Goal: Task Accomplishment & Management: Use online tool/utility

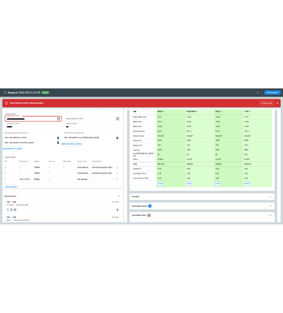
scroll to position [1490, 0]
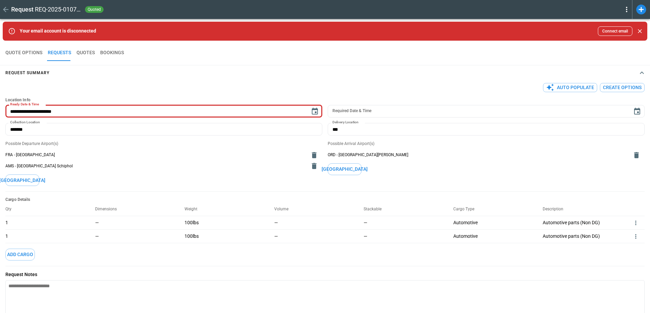
type textarea "*"
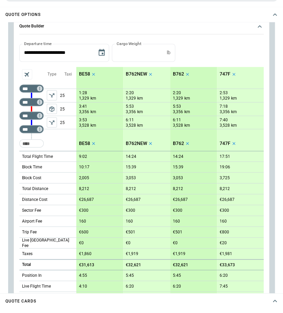
scroll to position [1478, 0]
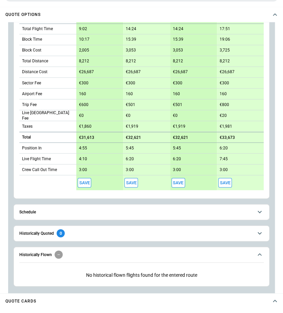
click at [57, 250] on div "scrollable content" at bounding box center [59, 254] width 8 height 8
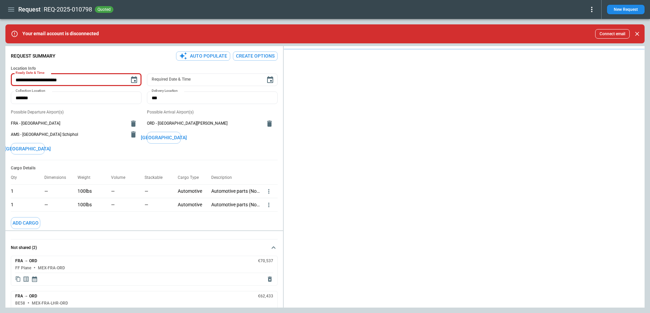
scroll to position [10, 0]
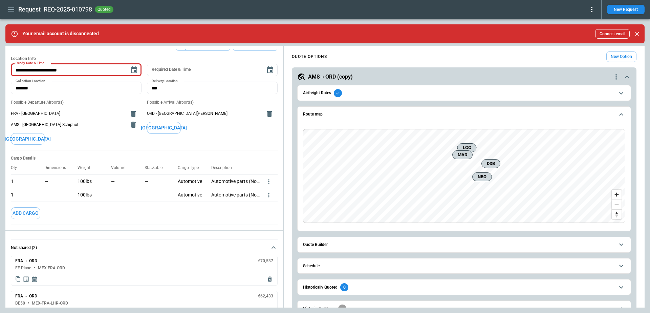
type textarea "*"
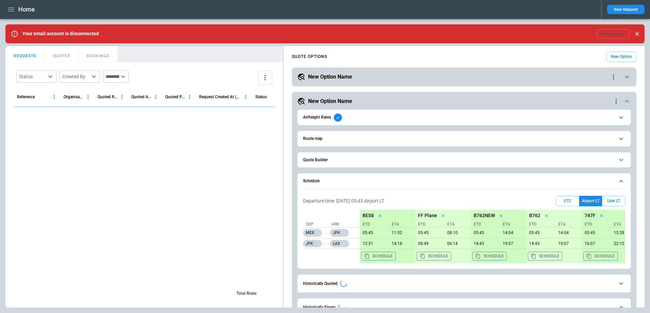
click at [8, 9] on icon "button" at bounding box center [11, 9] width 6 height 4
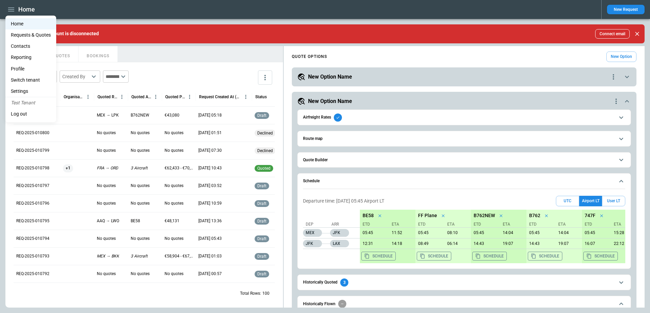
click at [30, 92] on li "Settings" at bounding box center [30, 91] width 51 height 11
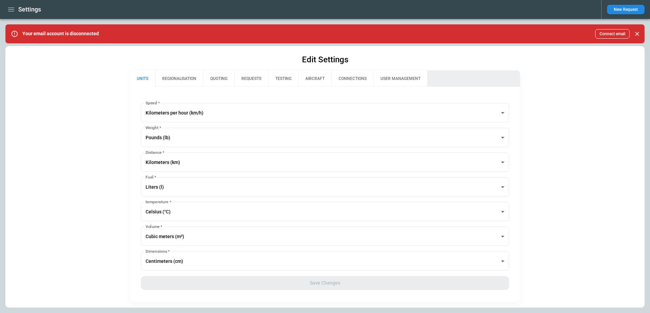
click at [13, 7] on icon "button" at bounding box center [11, 9] width 8 height 8
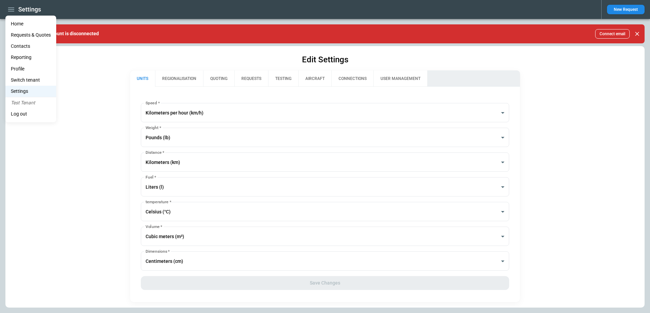
click at [25, 47] on li "Contacts" at bounding box center [30, 46] width 51 height 11
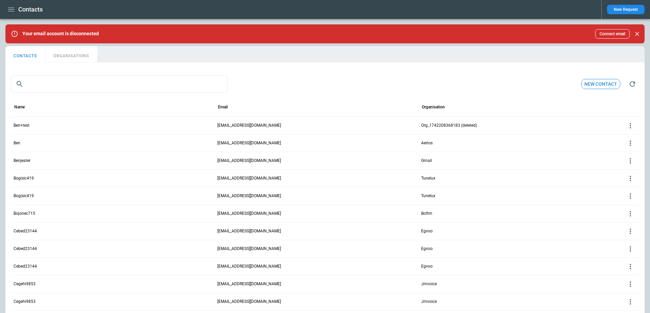
click at [13, 7] on icon "button" at bounding box center [11, 9] width 6 height 4
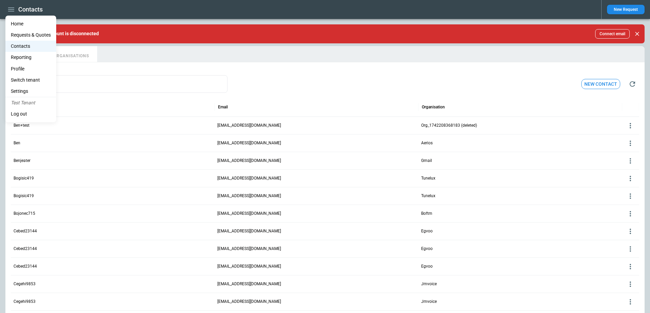
click at [28, 53] on li "Reporting" at bounding box center [30, 57] width 51 height 11
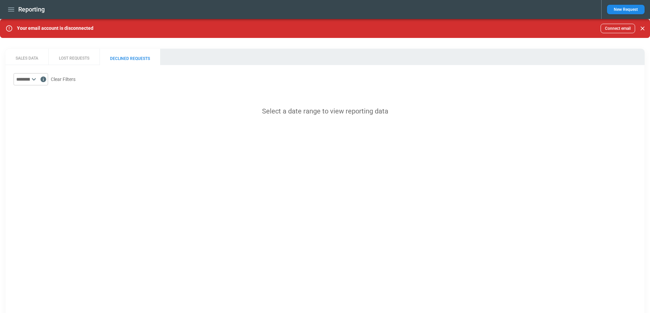
click at [75, 59] on button "LOST REQUESTS" at bounding box center [73, 57] width 51 height 16
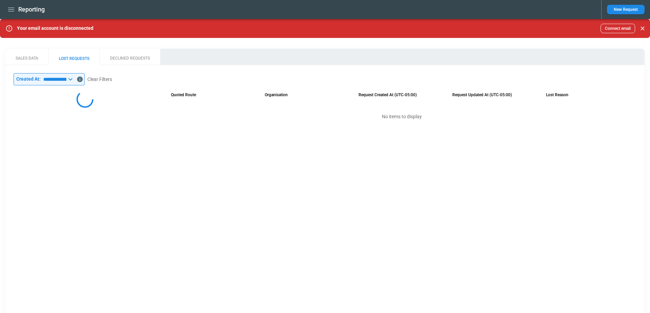
click at [13, 9] on icon "button" at bounding box center [11, 9] width 8 height 8
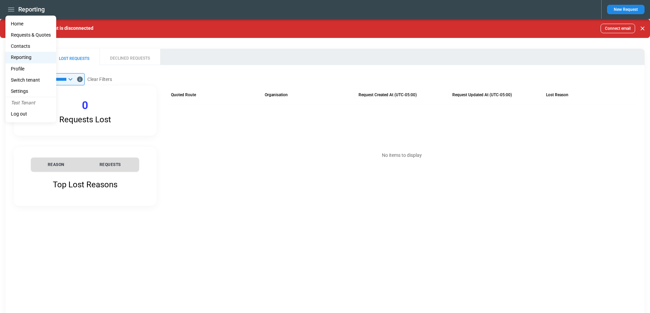
click at [26, 26] on li "Home" at bounding box center [30, 23] width 51 height 11
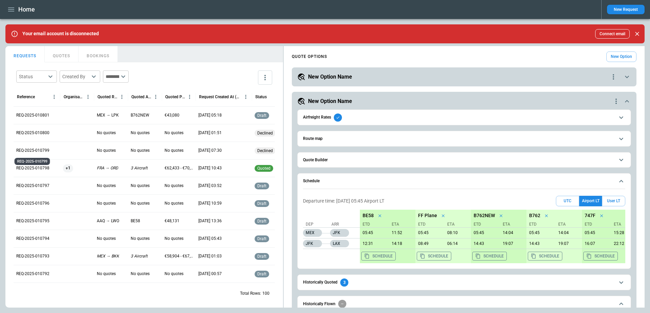
click at [35, 165] on div "REQ-2025-010799" at bounding box center [32, 159] width 37 height 13
click at [36, 169] on p "REQ-2025-010798" at bounding box center [32, 168] width 33 height 6
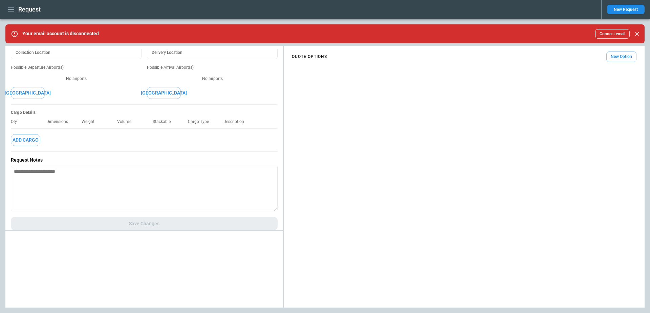
type textarea "*"
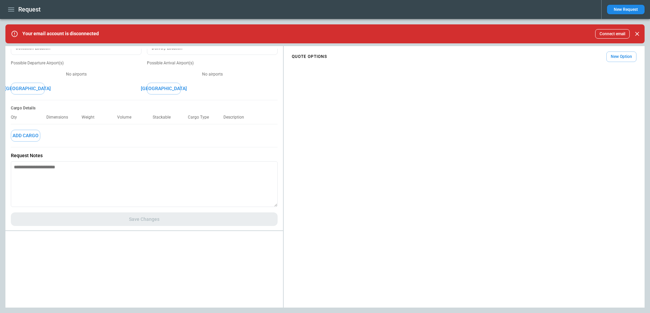
type input "**********"
type input "*******"
type input "***"
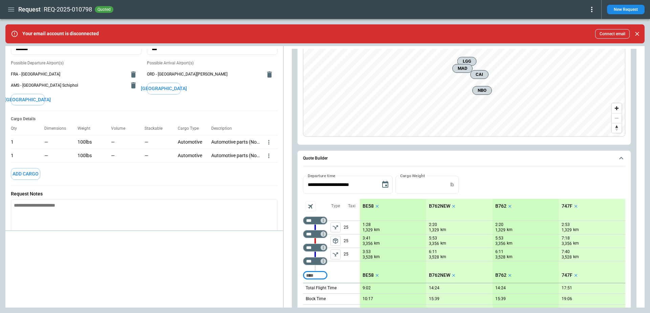
scroll to position [1238, 0]
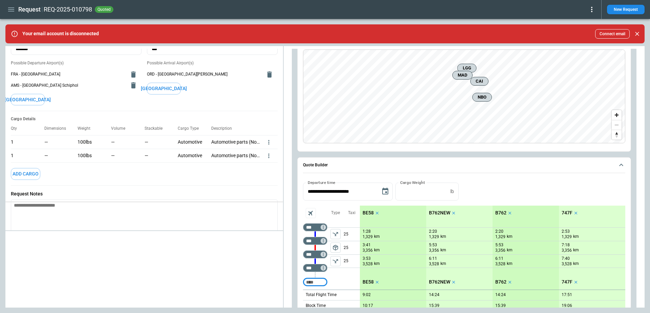
click at [182, 169] on div "**********" at bounding box center [324, 176] width 639 height 261
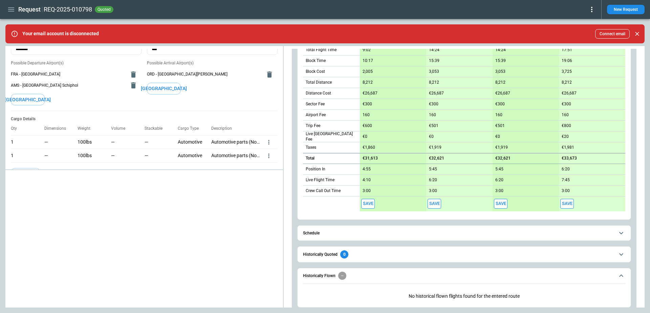
scroll to position [1490, 0]
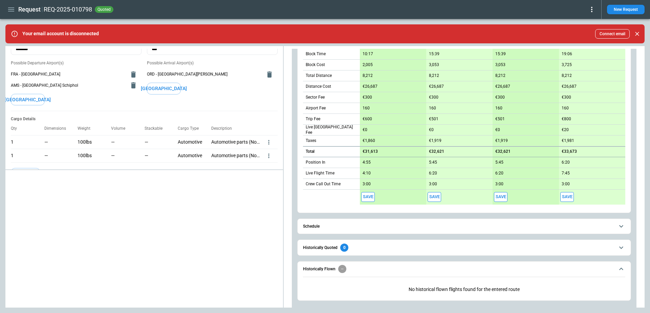
click at [370, 192] on button "Save" at bounding box center [368, 197] width 14 height 10
type textarea "*"
click at [367, 247] on button "Historically Quoted 0" at bounding box center [464, 247] width 322 height 15
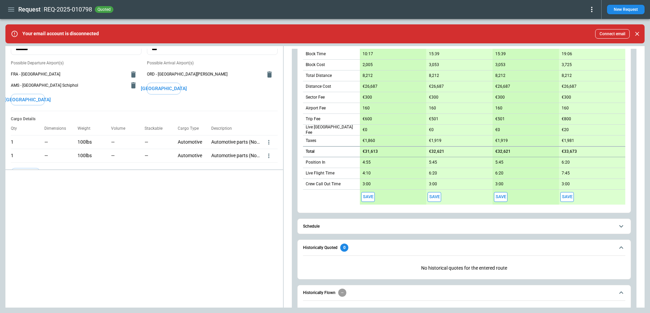
click at [368, 243] on span "Historically Quoted 0" at bounding box center [459, 247] width 312 height 8
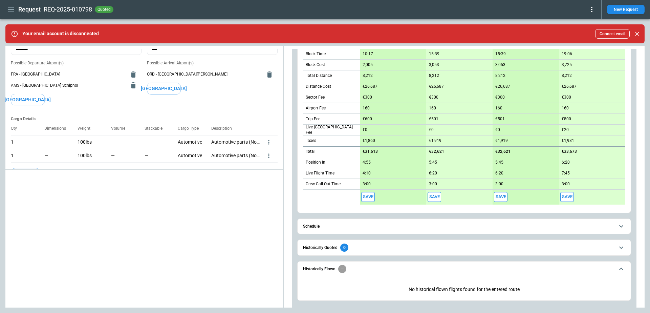
scroll to position [1481, 0]
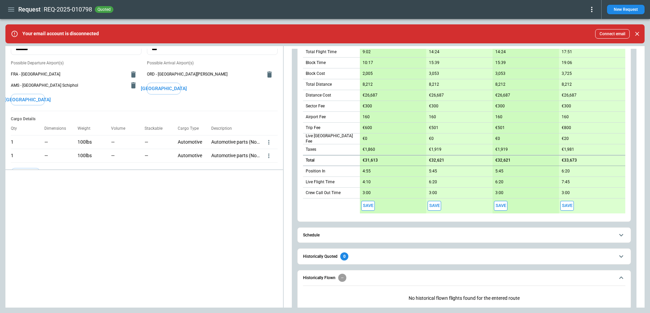
click at [378, 233] on span "Schedule" at bounding box center [459, 235] width 312 height 4
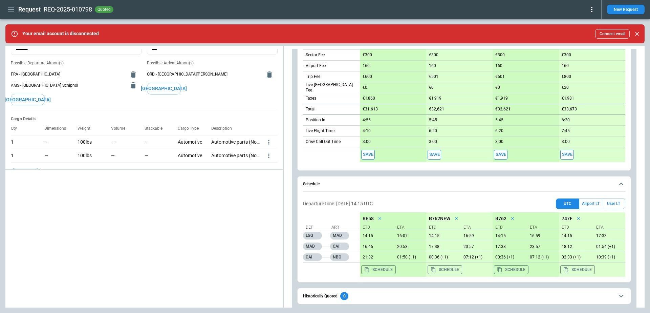
scroll to position [1539, 0]
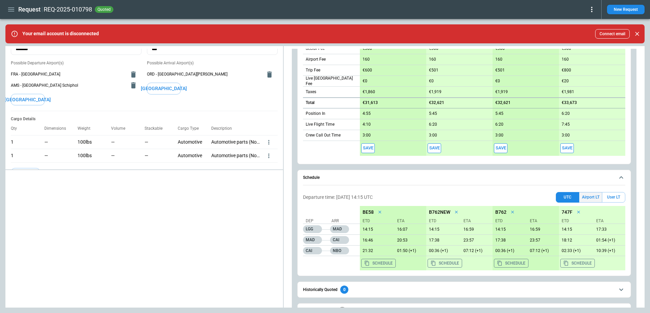
click at [596, 192] on button "Airport LT" at bounding box center [590, 197] width 23 height 10
click at [617, 192] on button "User LT" at bounding box center [613, 197] width 23 height 10
click at [569, 192] on button "UTC" at bounding box center [567, 197] width 23 height 10
click at [585, 192] on button "Airport LT" at bounding box center [590, 197] width 23 height 10
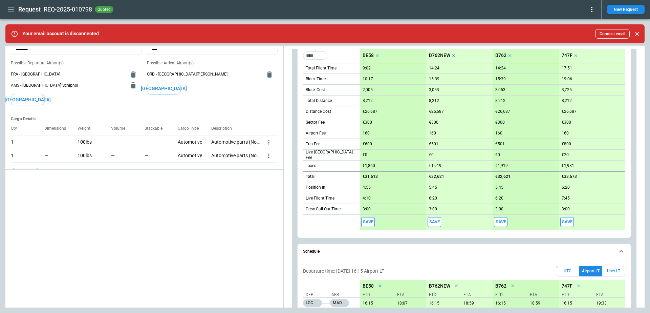
scroll to position [1489, 0]
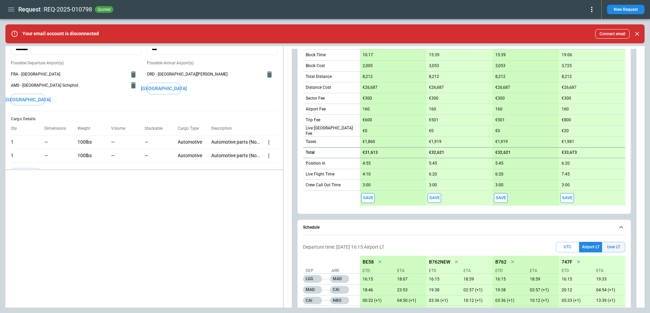
click at [617, 242] on button "User LT" at bounding box center [613, 247] width 23 height 10
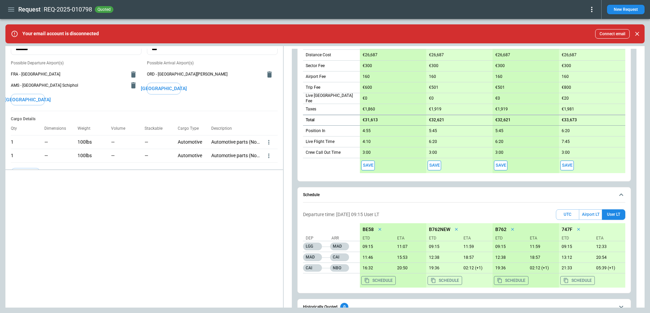
scroll to position [1519, 0]
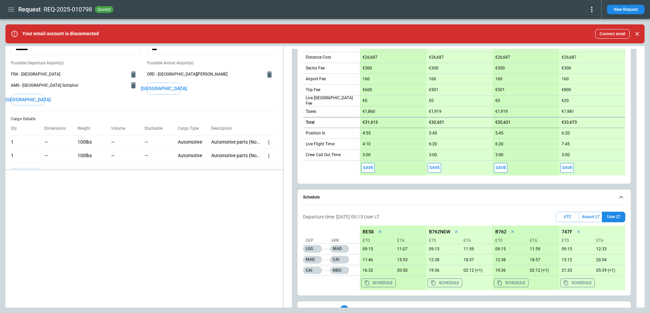
click at [163, 35] on div "Your email account is disconnected Connect email" at bounding box center [326, 33] width 608 height 9
click at [593, 212] on button "Airport LT" at bounding box center [590, 217] width 23 height 10
click at [571, 212] on button "UTC" at bounding box center [567, 217] width 23 height 10
click at [588, 212] on button "Airport LT" at bounding box center [590, 217] width 23 height 10
click at [601, 212] on button "Airport LT" at bounding box center [590, 217] width 23 height 10
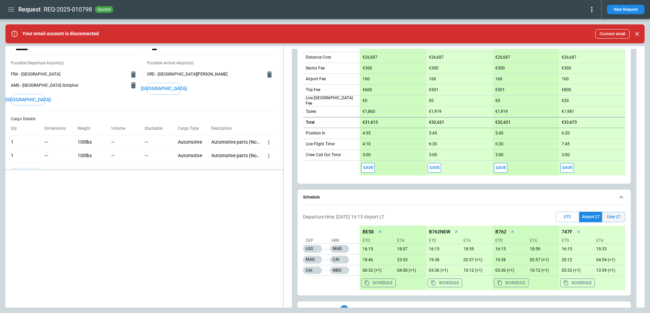
click at [610, 212] on button "User LT" at bounding box center [613, 217] width 23 height 10
click at [593, 212] on button "Airport LT" at bounding box center [590, 217] width 23 height 10
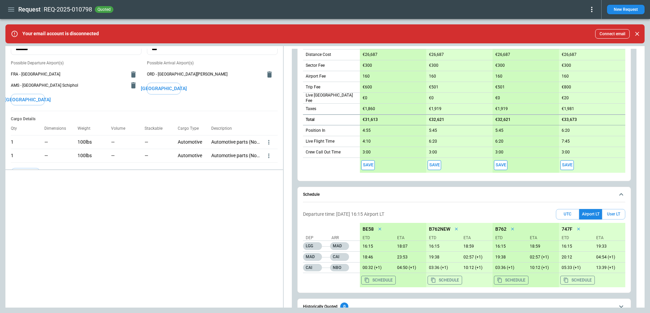
scroll to position [1523, 0]
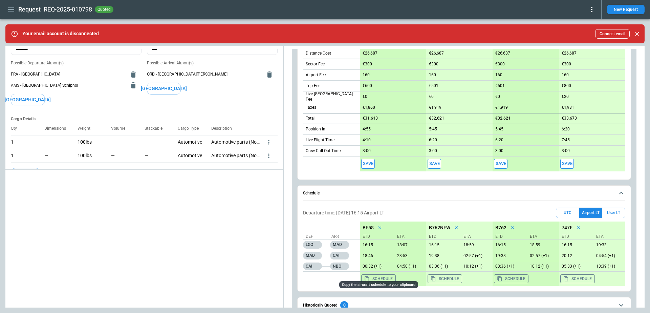
click at [382, 274] on button "Schedule" at bounding box center [378, 278] width 35 height 9
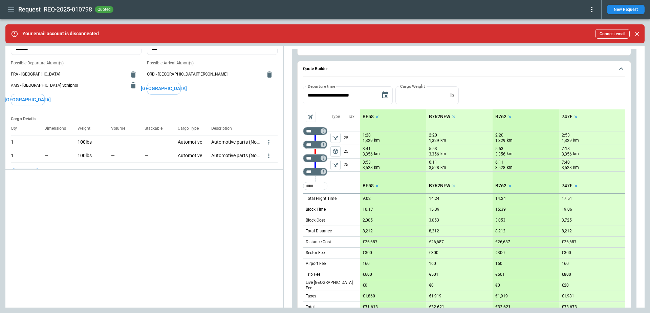
scroll to position [0, 0]
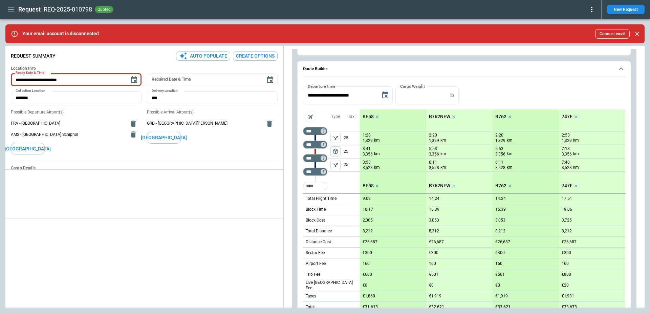
click at [232, 246] on div "**********" at bounding box center [324, 176] width 639 height 261
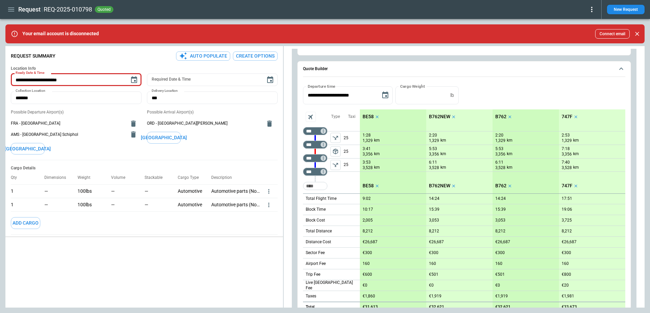
click at [227, 267] on div "**********" at bounding box center [324, 176] width 639 height 261
